Goal: Task Accomplishment & Management: Manage account settings

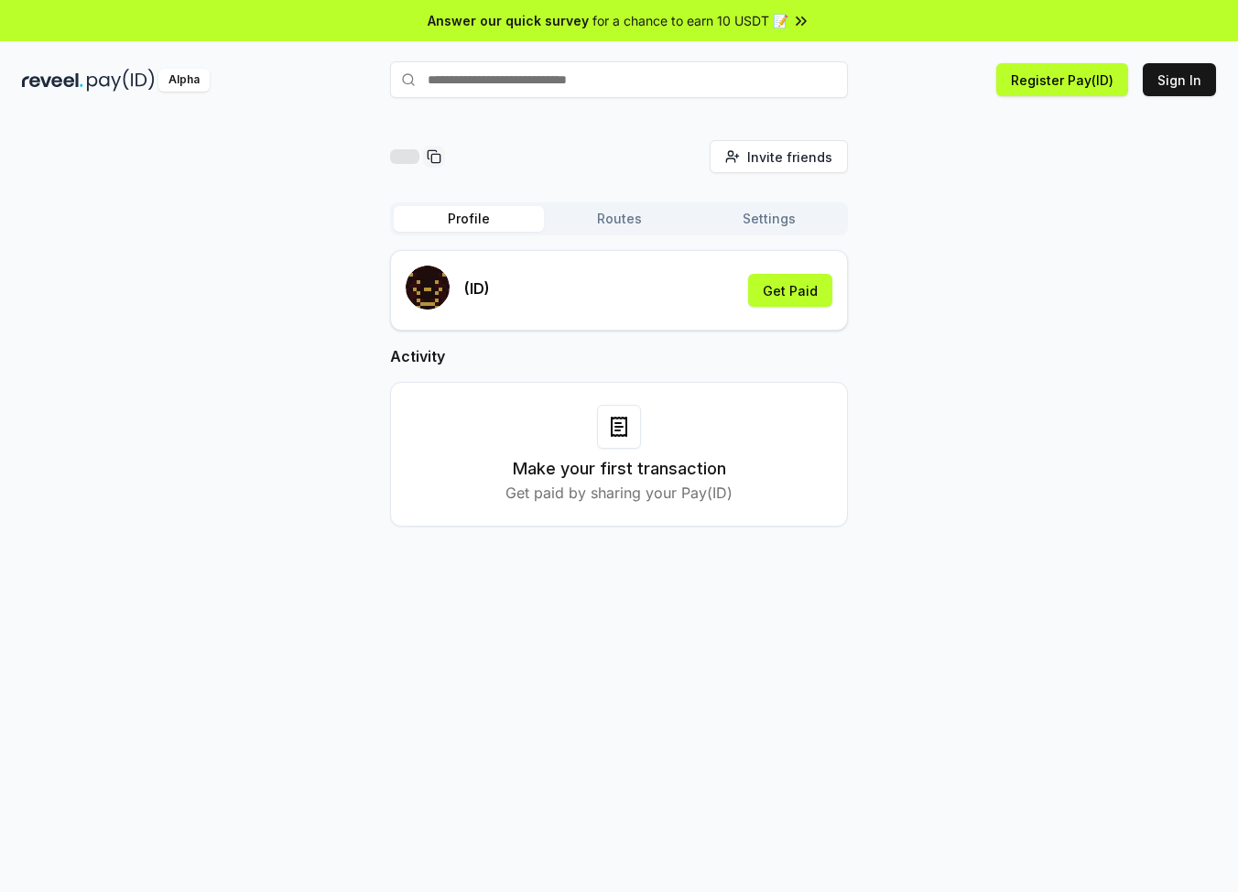
click at [467, 223] on button "Profile" at bounding box center [469, 219] width 150 height 26
click at [614, 212] on button "Routes" at bounding box center [619, 219] width 150 height 26
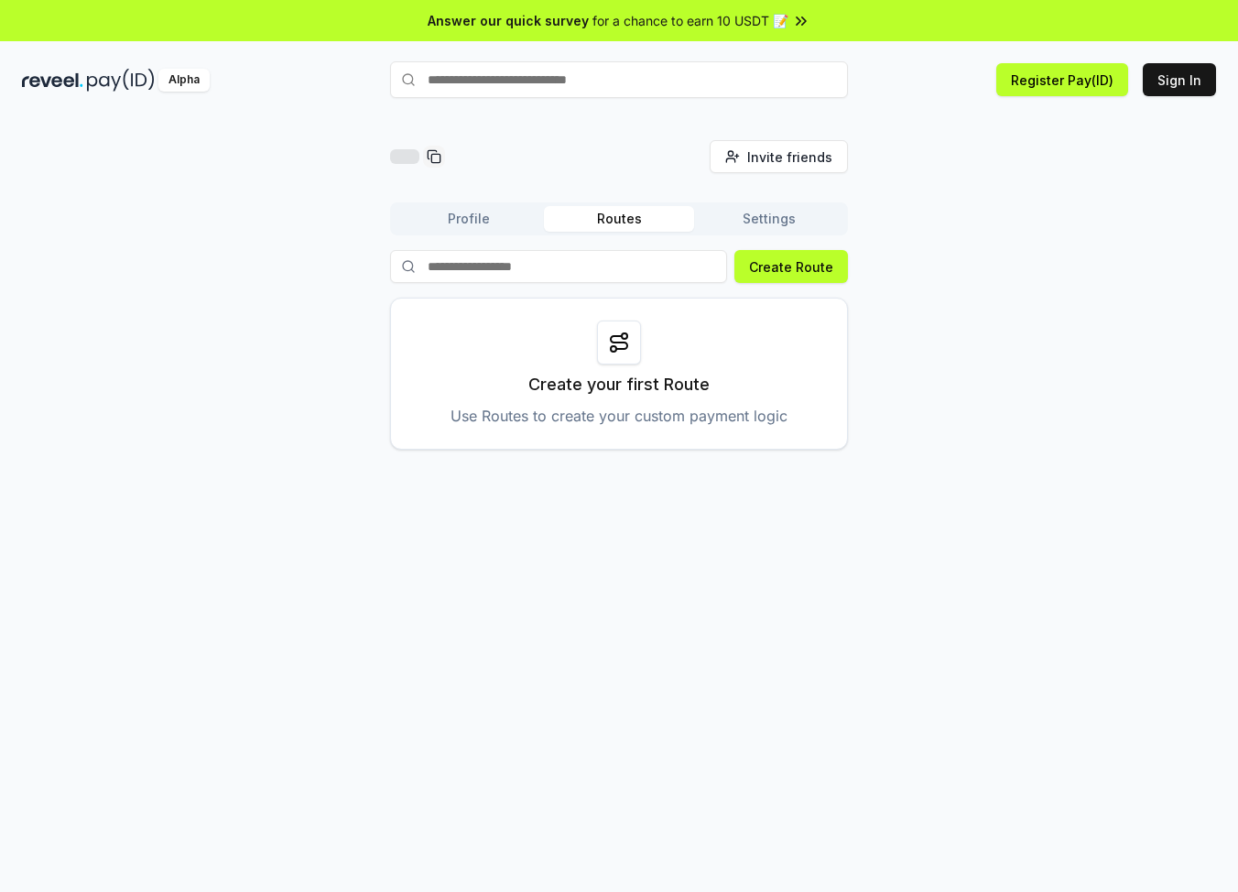
click at [774, 204] on div "Profile Routes Settings" at bounding box center [619, 218] width 458 height 33
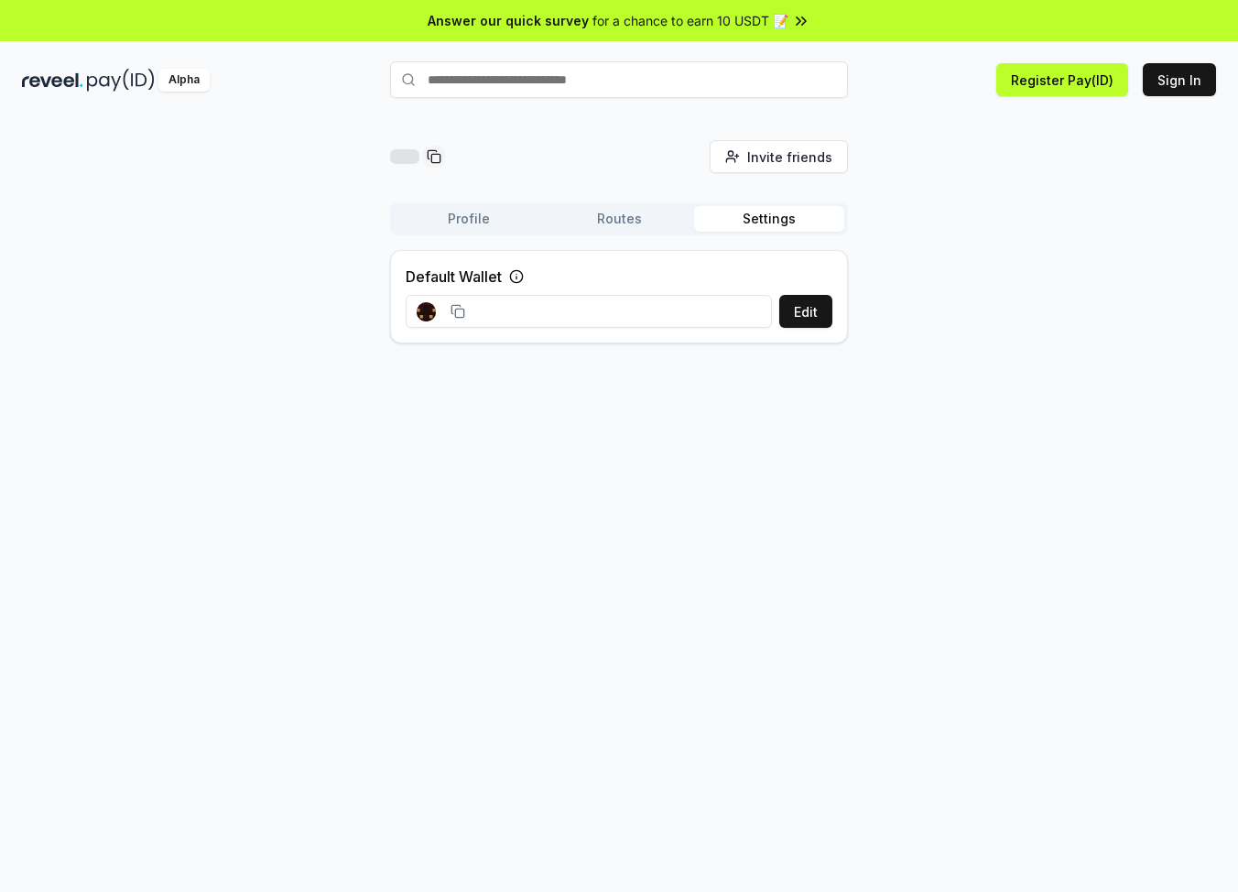
click at [773, 215] on button "Settings" at bounding box center [769, 219] width 150 height 26
